Goal: Find specific page/section: Find specific page/section

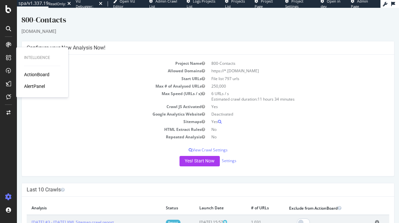
click at [33, 74] on div "ActionBoard" at bounding box center [36, 74] width 25 height 7
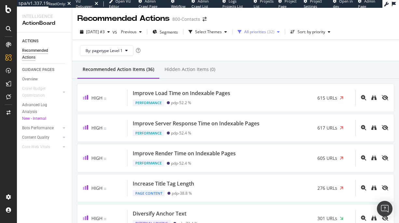
click at [275, 30] on div "( 32 )" at bounding box center [270, 32] width 7 height 4
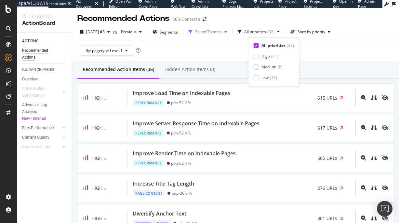
click at [228, 28] on div "Select Themes" at bounding box center [208, 32] width 44 height 10
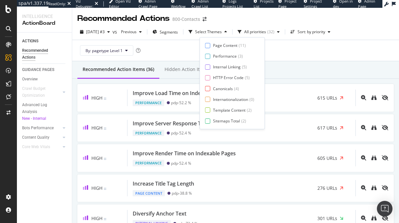
click at [330, 69] on div "Recommended Action Items (36) Hidden Action Items (0)" at bounding box center [235, 70] width 327 height 18
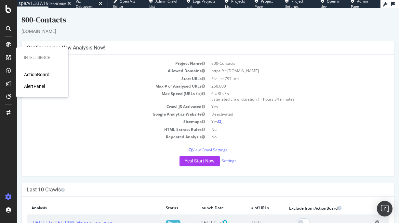
click at [27, 72] on div "ActionBoard" at bounding box center [36, 74] width 25 height 7
